Goal: Navigation & Orientation: Find specific page/section

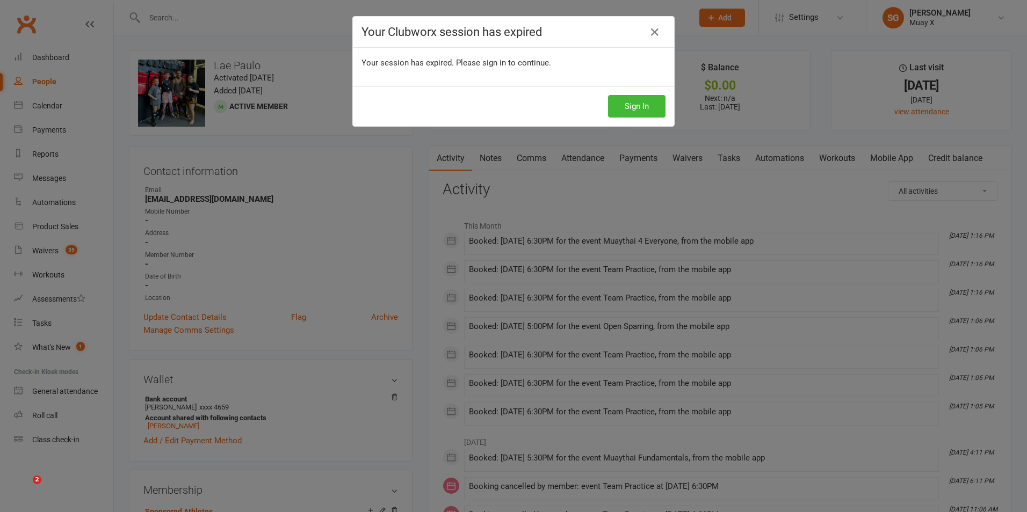
scroll to position [896, 0]
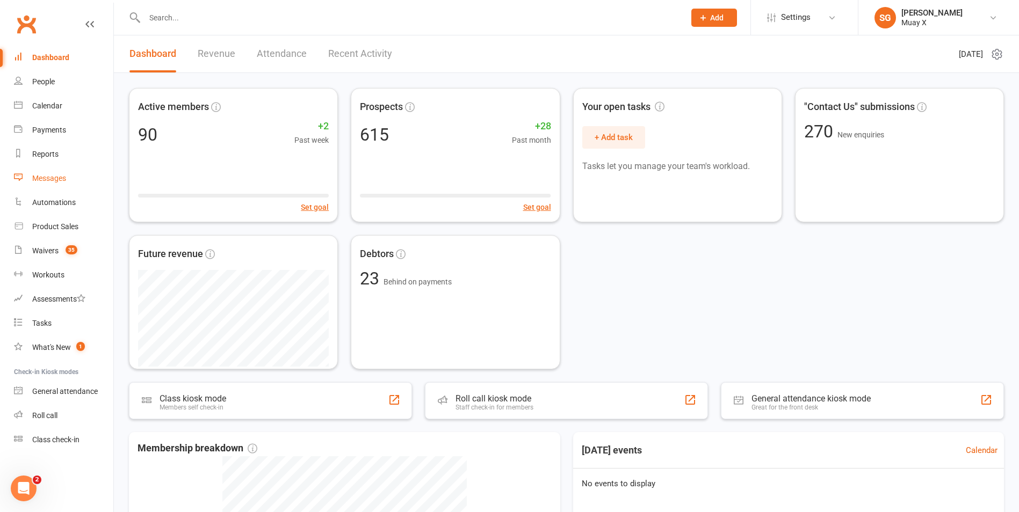
click at [49, 176] on div "Messages" at bounding box center [49, 178] width 34 height 9
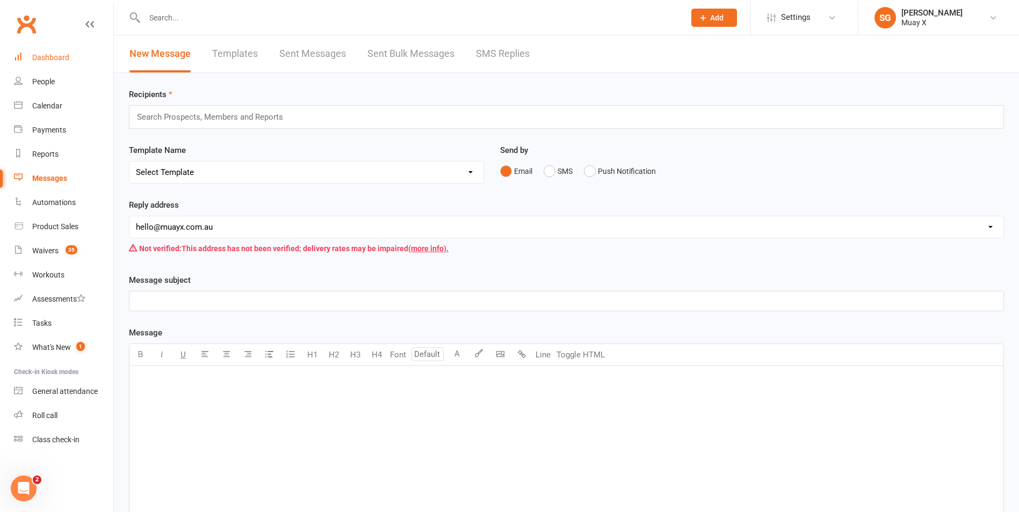
click at [54, 57] on div "Dashboard" at bounding box center [50, 57] width 37 height 9
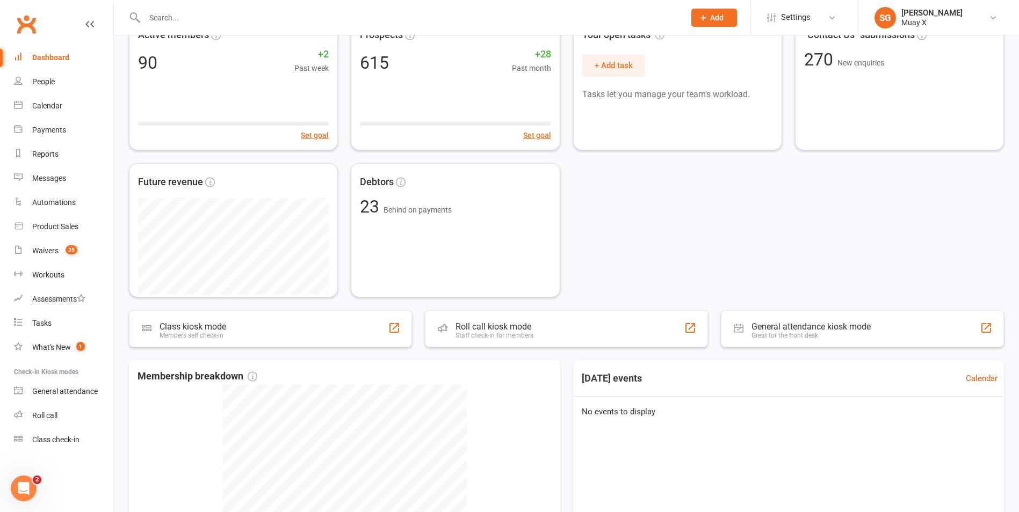
scroll to position [107, 0]
